Goal: Navigation & Orientation: Go to known website

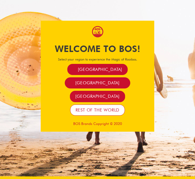
click at [97, 109] on span "Rest of the world" at bounding box center [98, 109] width 44 height 5
